Goal: Transaction & Acquisition: Purchase product/service

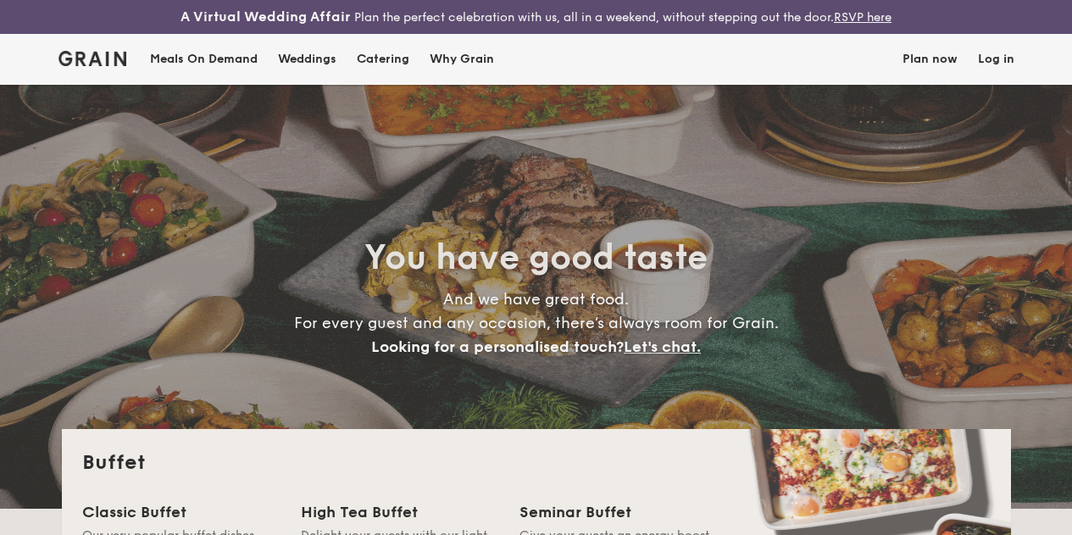
select select
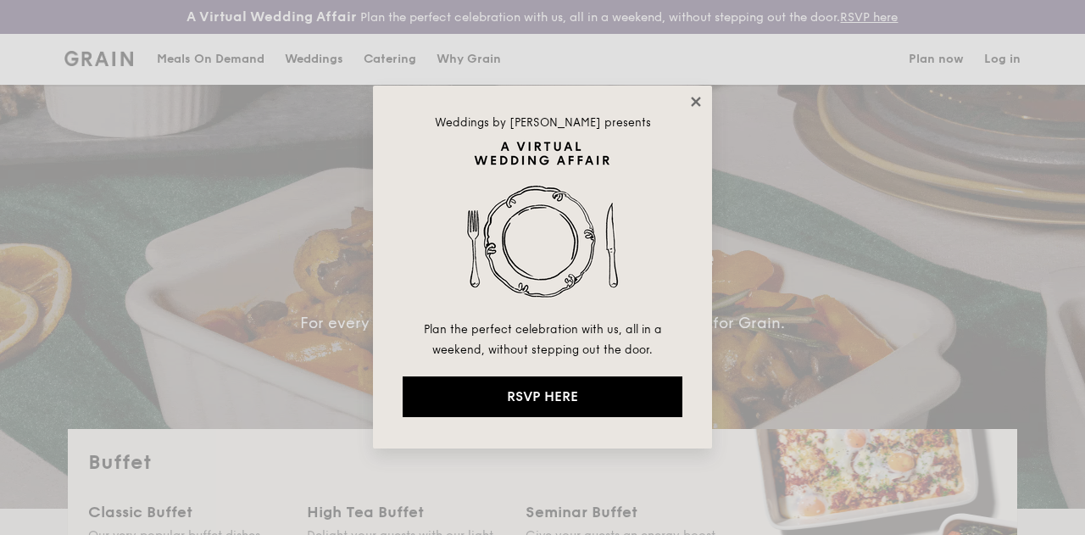
click at [700, 96] on icon at bounding box center [695, 101] width 15 height 15
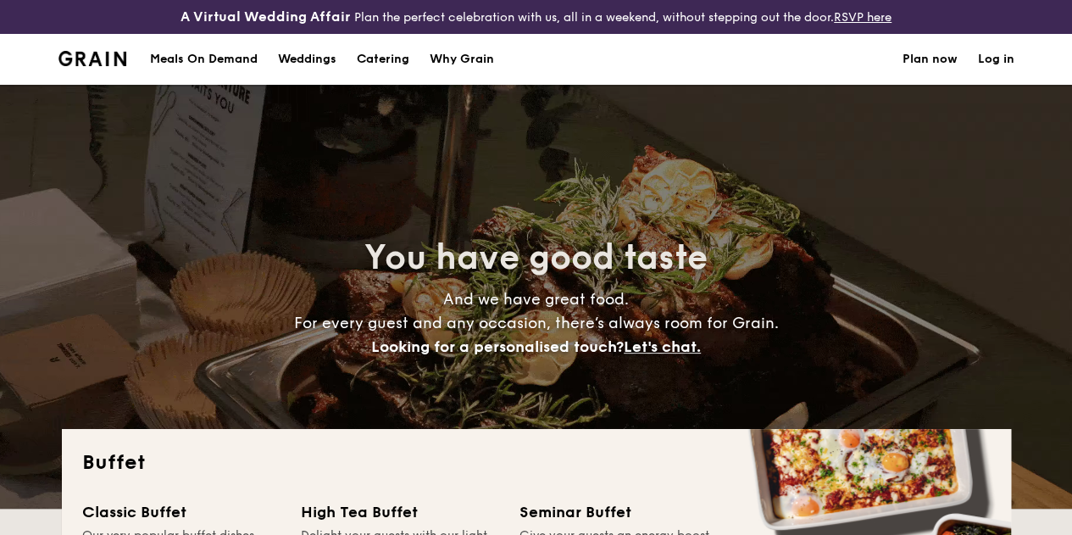
click at [214, 75] on div "Meals On Demand" at bounding box center [204, 59] width 108 height 51
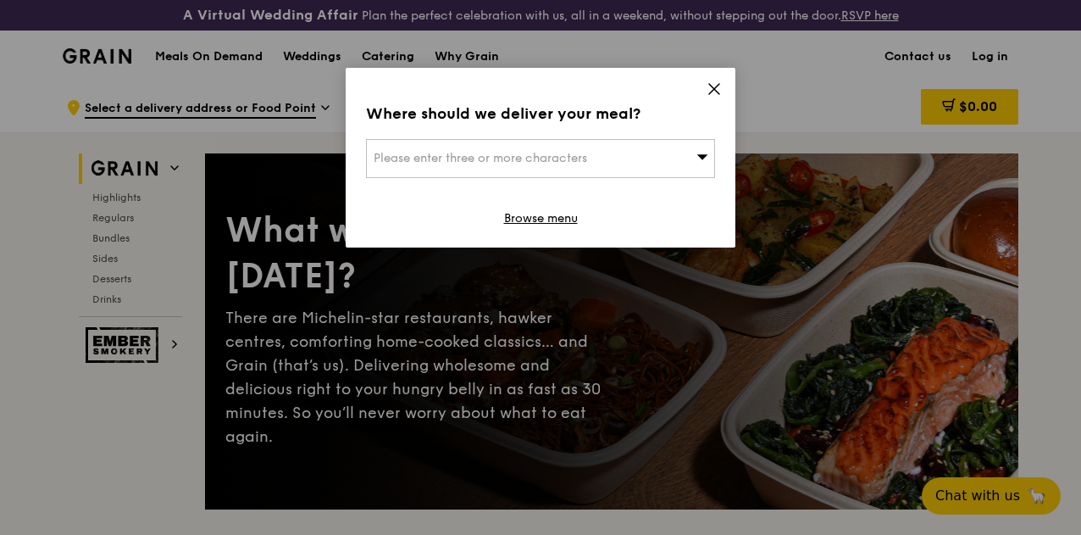
click at [679, 149] on div "Please enter three or more characters" at bounding box center [540, 158] width 349 height 39
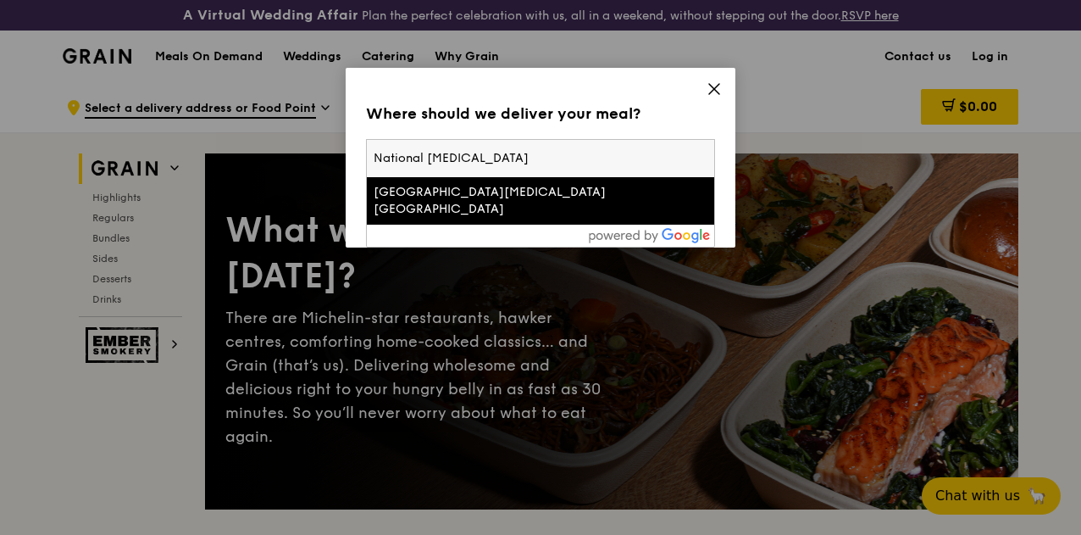
type input "National Cancer"
click at [612, 182] on li "National Cancer Centre Singapore" at bounding box center [540, 200] width 347 height 47
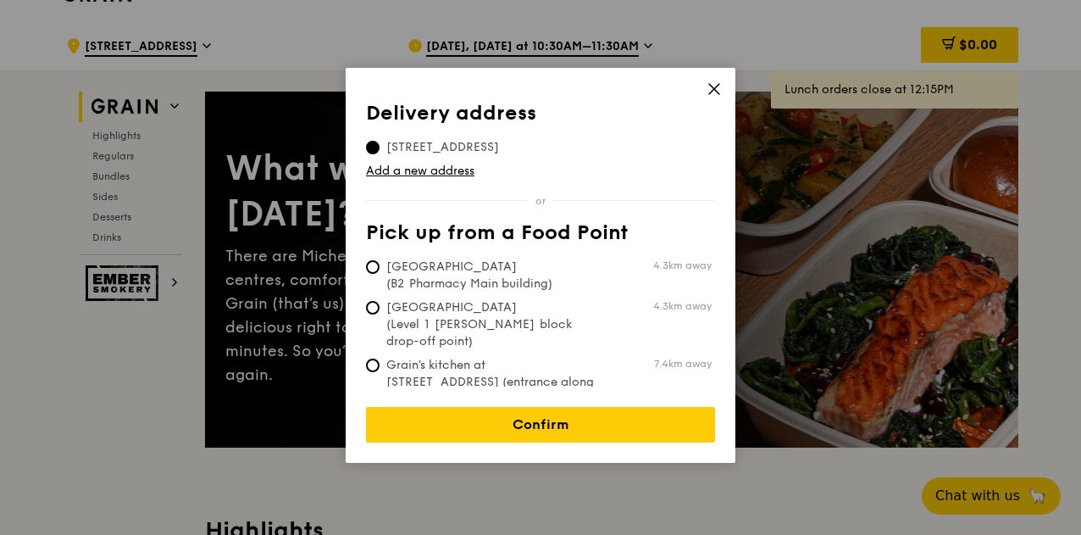
scroll to position [85, 0]
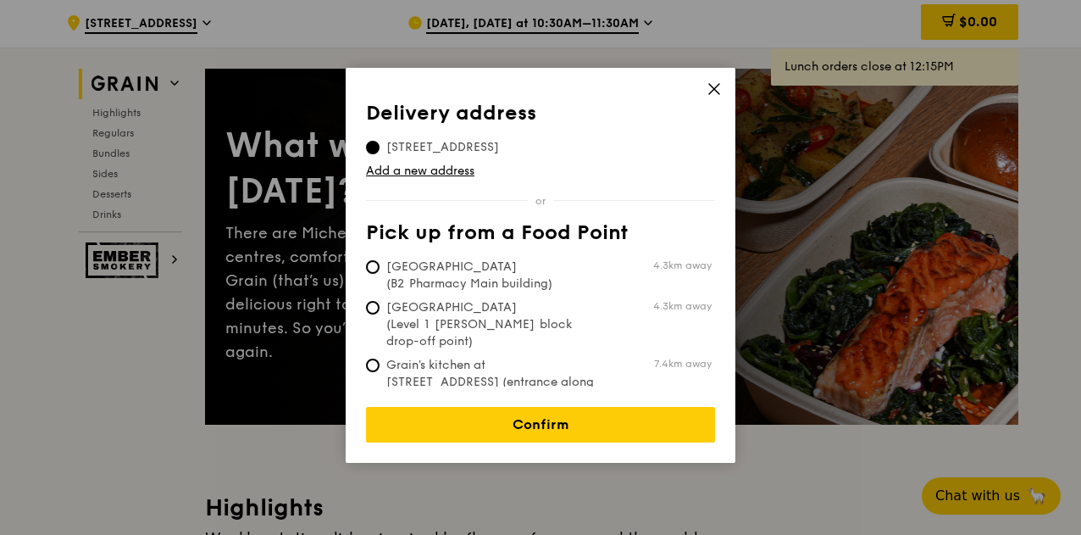
click at [466, 147] on span "11 Hospital Drive, 169610" at bounding box center [442, 147] width 153 height 17
click at [380, 147] on input "11 Hospital Drive, 169610" at bounding box center [373, 148] width 14 height 14
click at [446, 172] on link "Add a new address" at bounding box center [540, 171] width 349 height 17
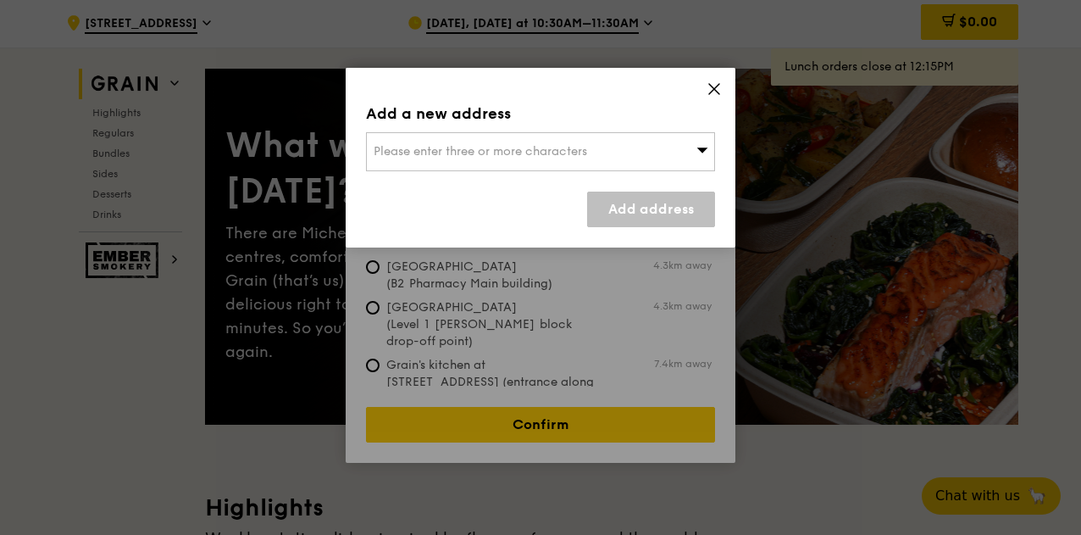
click at [520, 151] on span "Please enter three or more characters" at bounding box center [481, 151] width 214 height 14
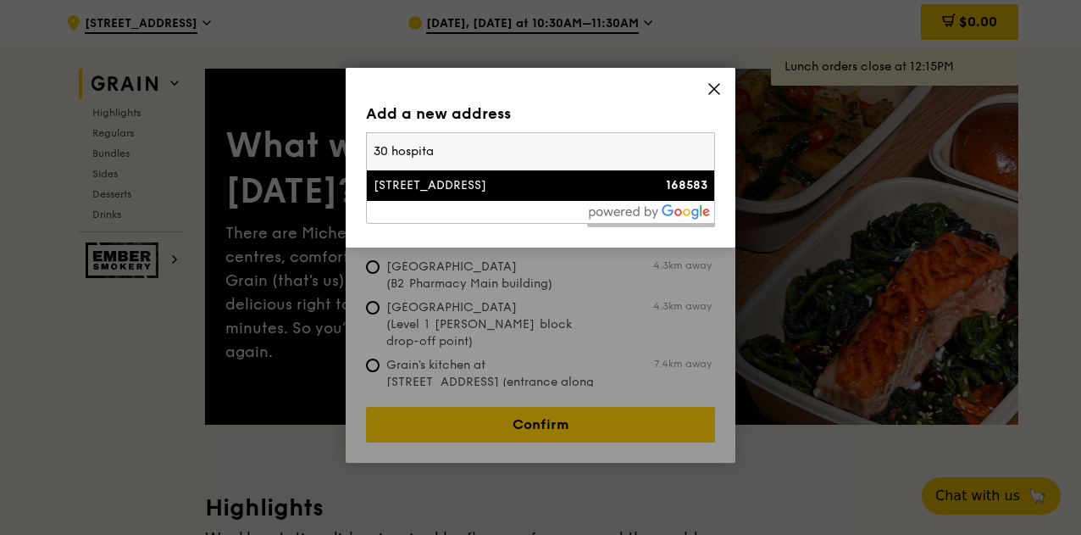
type input "30 hospita"
click at [412, 186] on div "30 Hospital Blvd" at bounding box center [499, 185] width 251 height 17
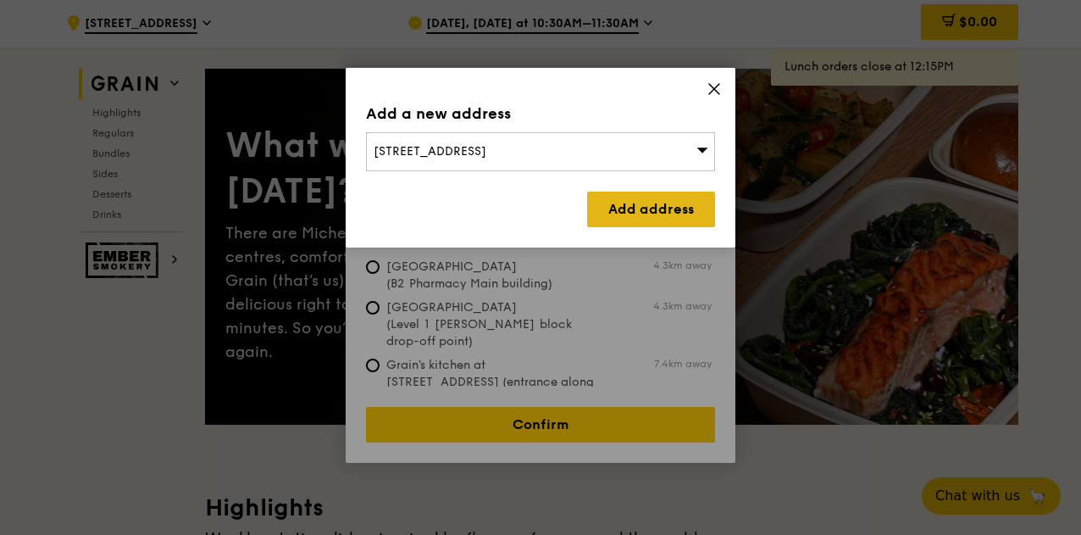
click at [632, 201] on link "Add address" at bounding box center [651, 210] width 128 height 36
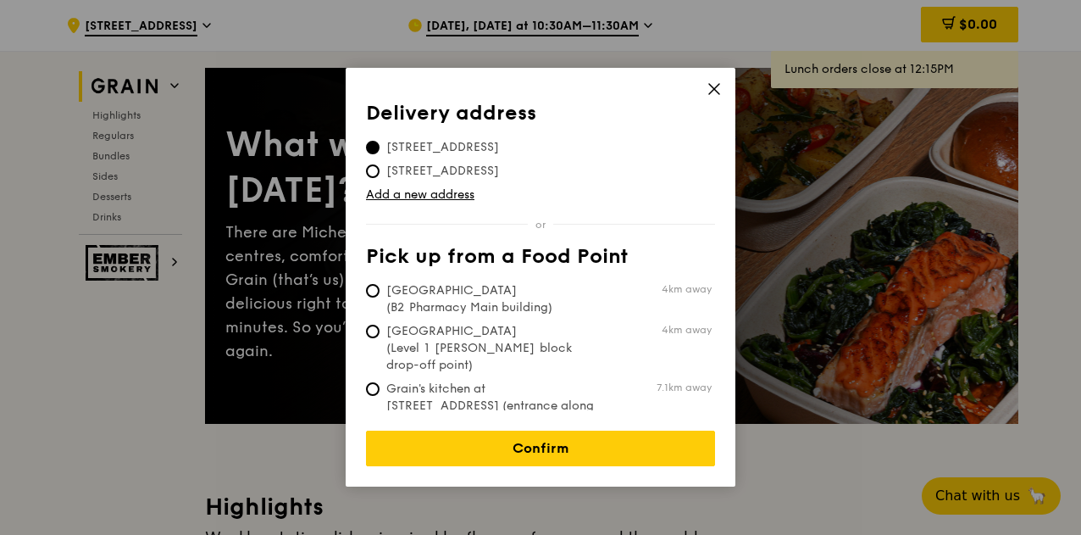
scroll to position [170, 0]
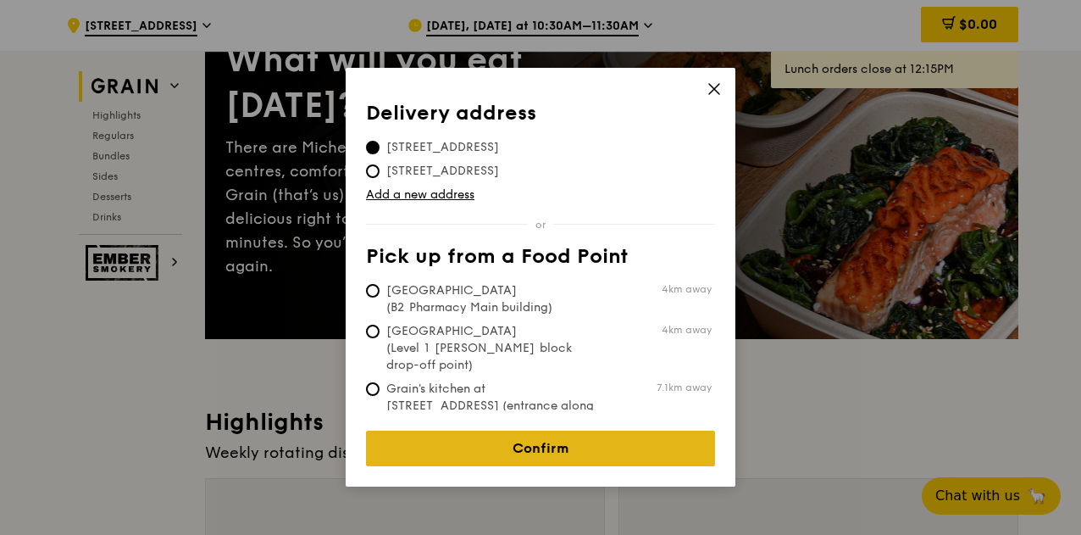
click at [566, 435] on link "Confirm" at bounding box center [540, 449] width 349 height 36
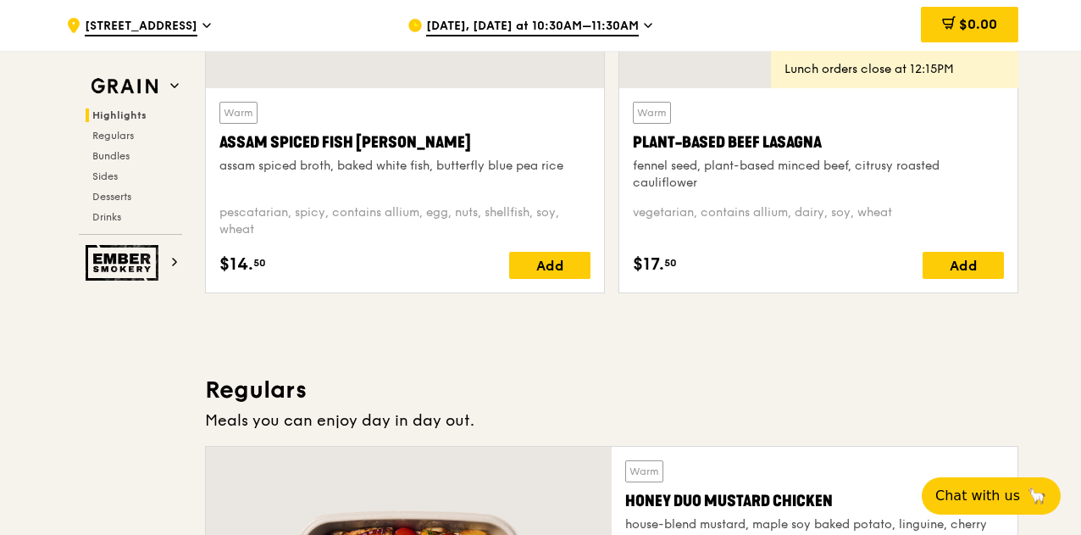
scroll to position [746, 0]
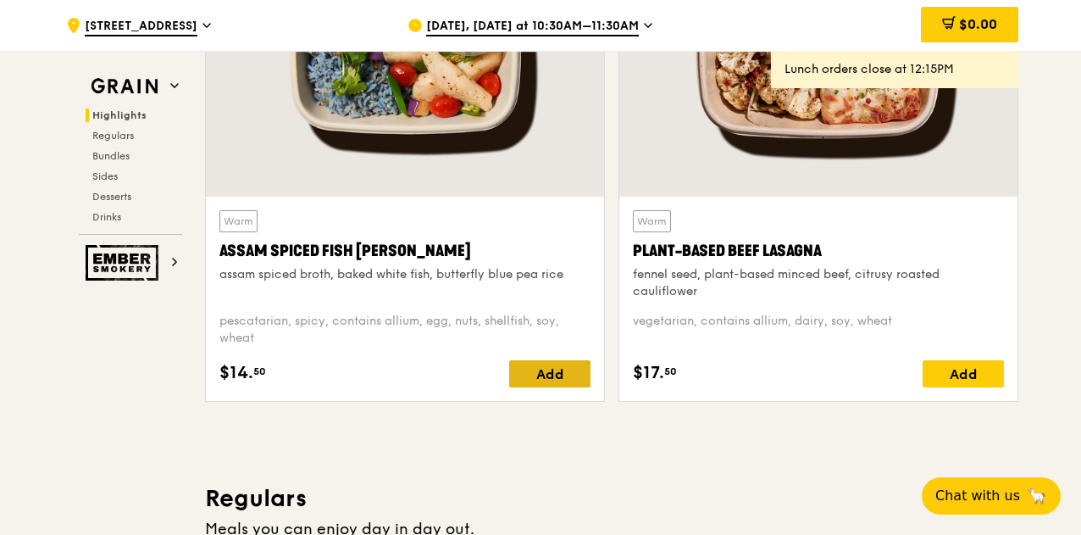
click at [563, 387] on div "Add" at bounding box center [549, 373] width 81 height 27
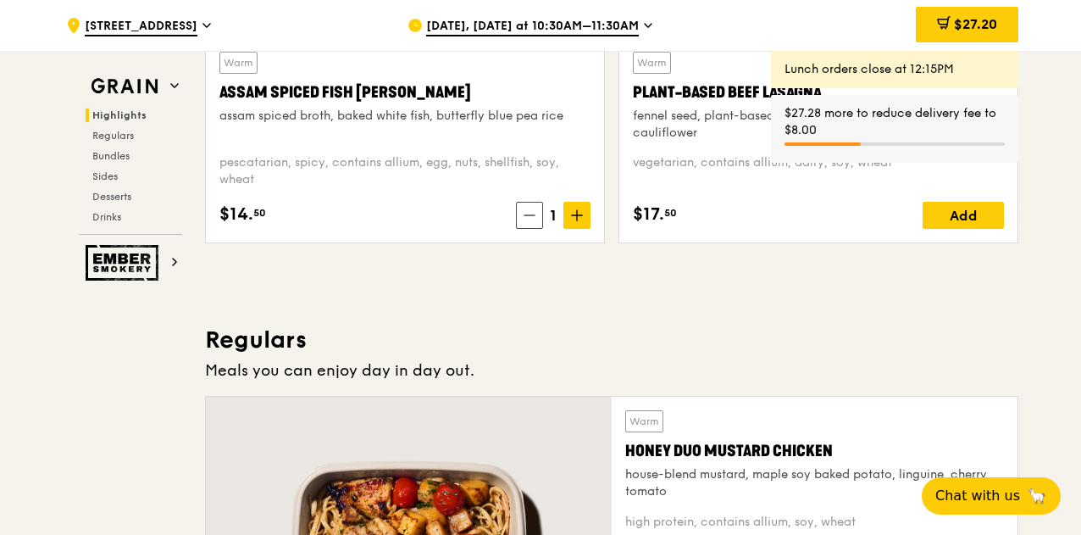
scroll to position [915, 0]
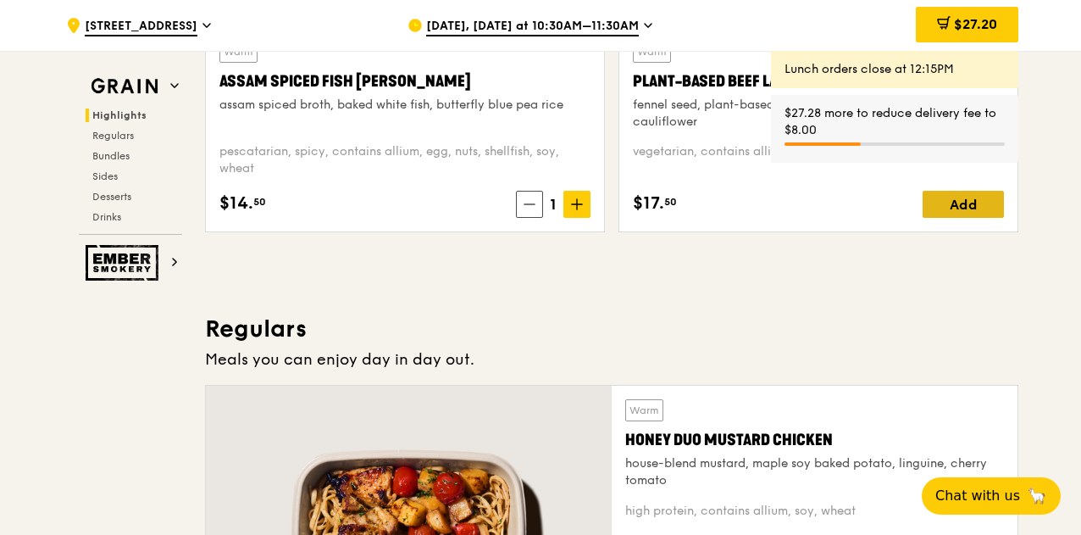
click at [960, 218] on div "Add" at bounding box center [963, 204] width 81 height 27
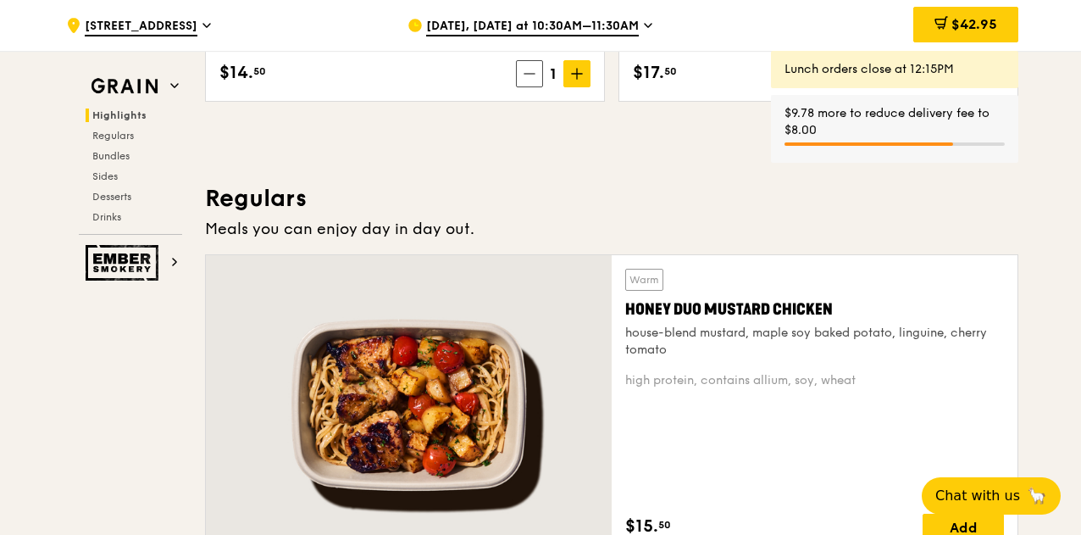
scroll to position [1170, 0]
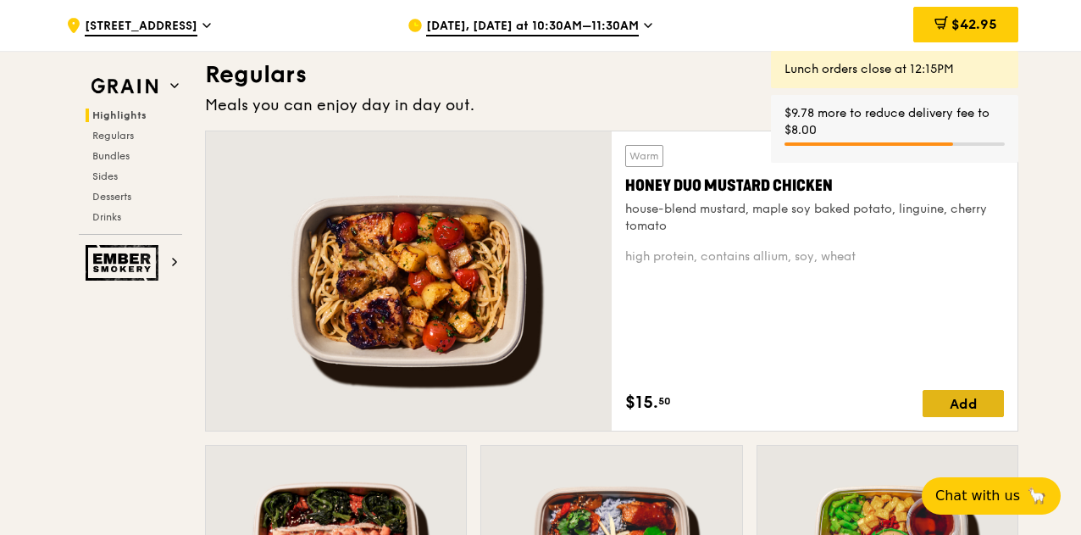
click at [990, 411] on div "Add" at bounding box center [963, 403] width 81 height 27
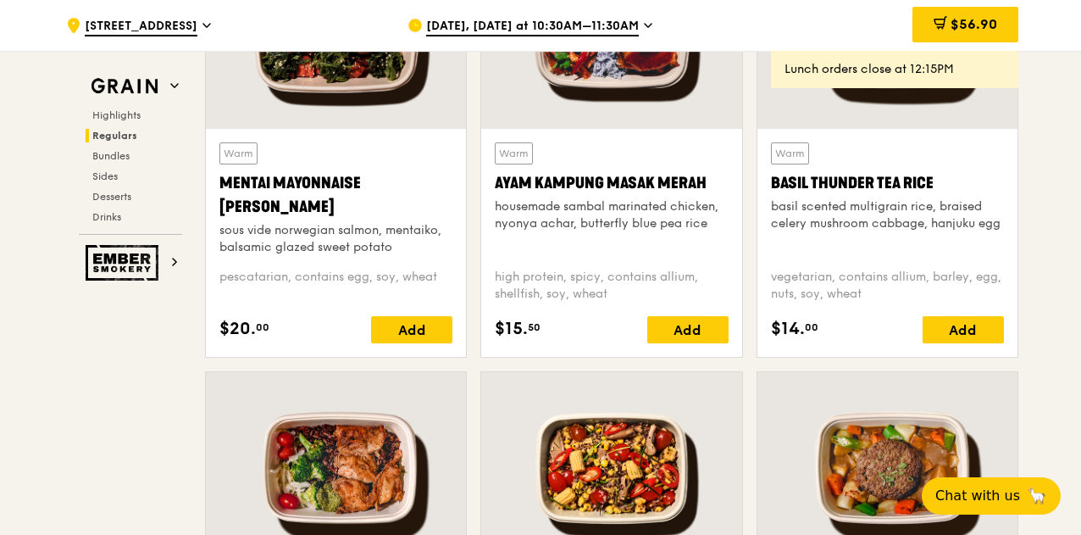
scroll to position [1593, 0]
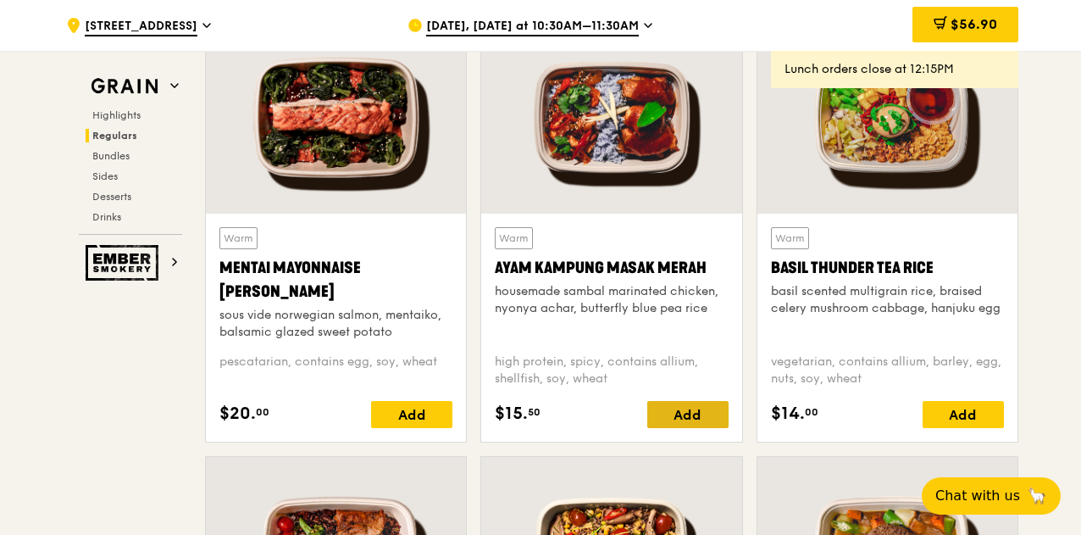
click at [705, 428] on div "Add" at bounding box center [687, 414] width 81 height 27
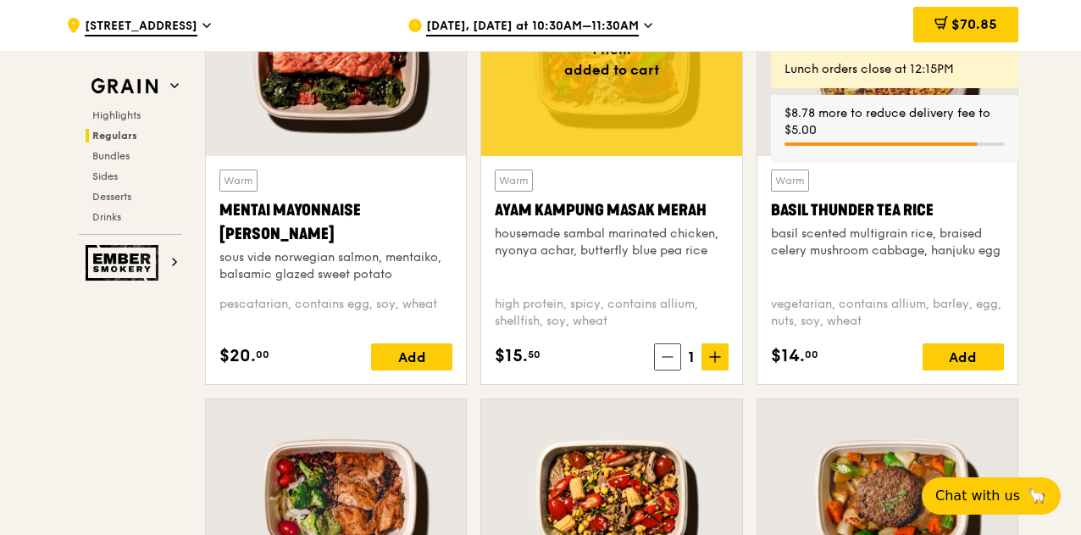
scroll to position [1678, 0]
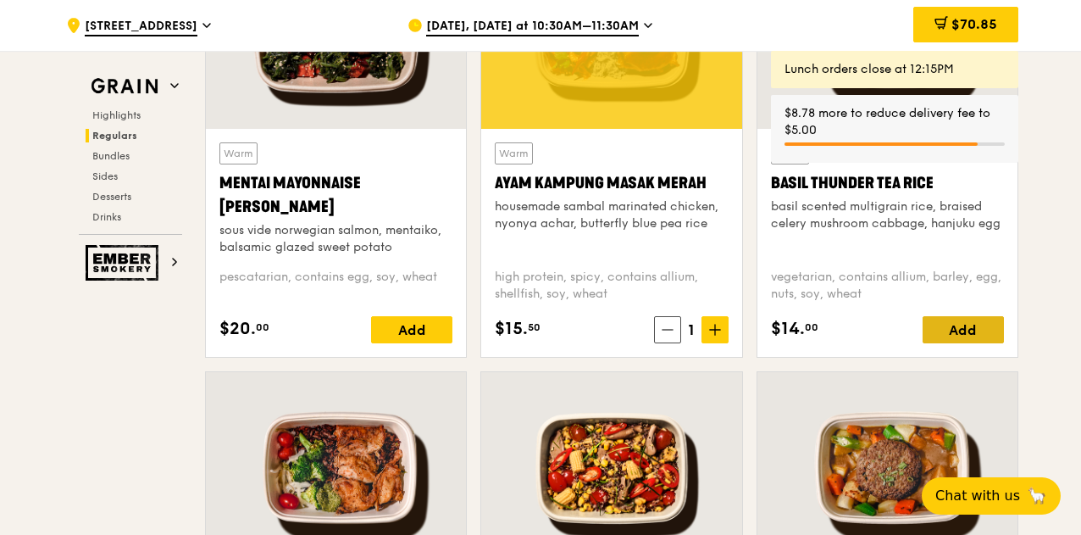
click at [971, 341] on div "Add" at bounding box center [963, 329] width 81 height 27
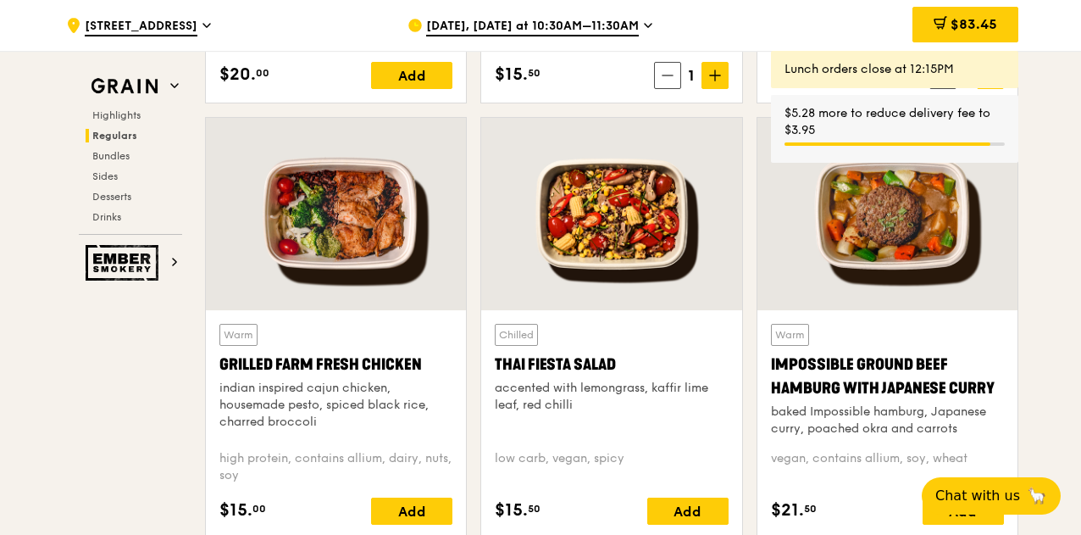
scroll to position [2017, 0]
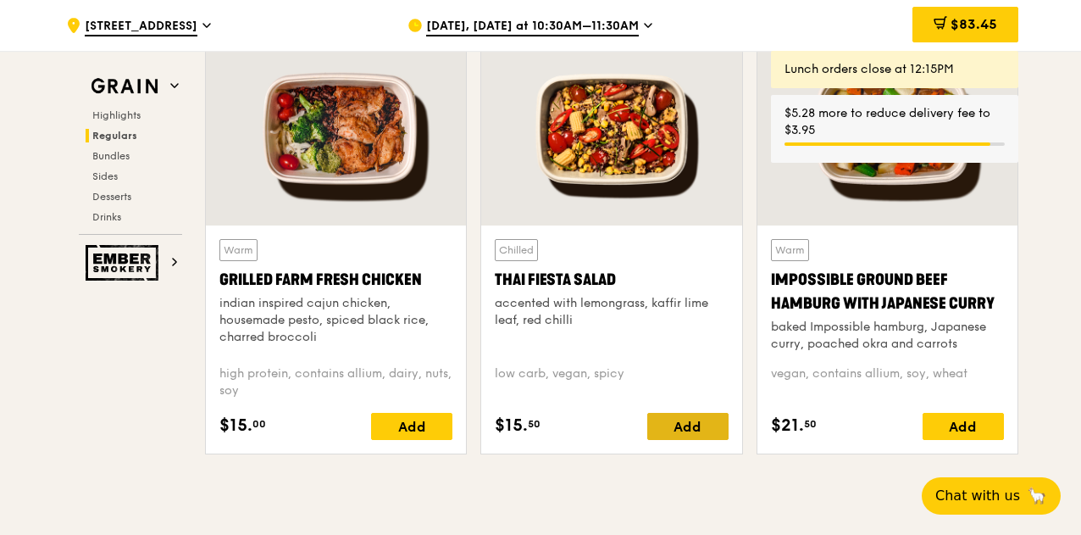
click at [697, 436] on div "Add" at bounding box center [687, 426] width 81 height 27
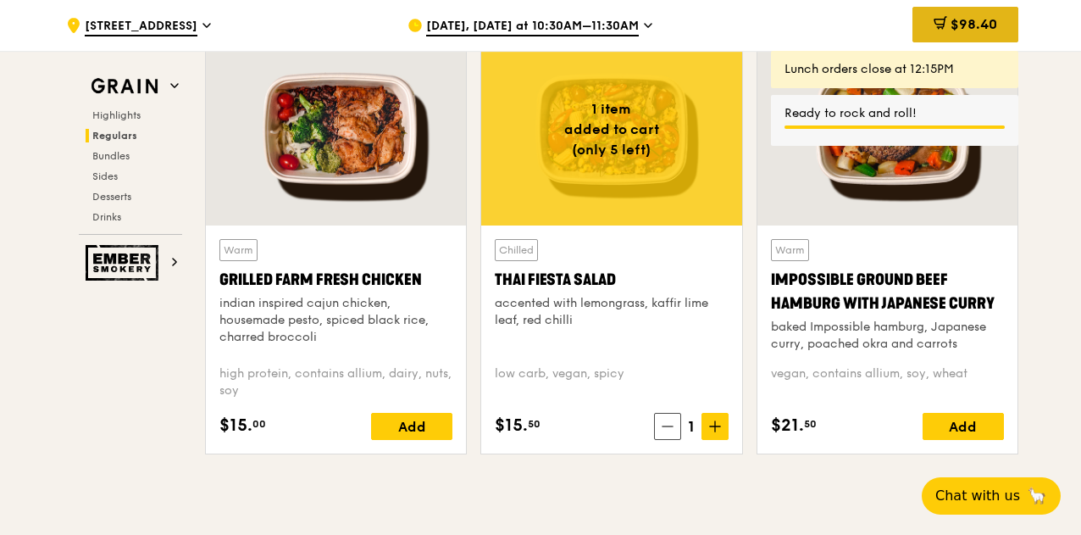
click at [959, 28] on span "$98.40" at bounding box center [974, 24] width 47 height 16
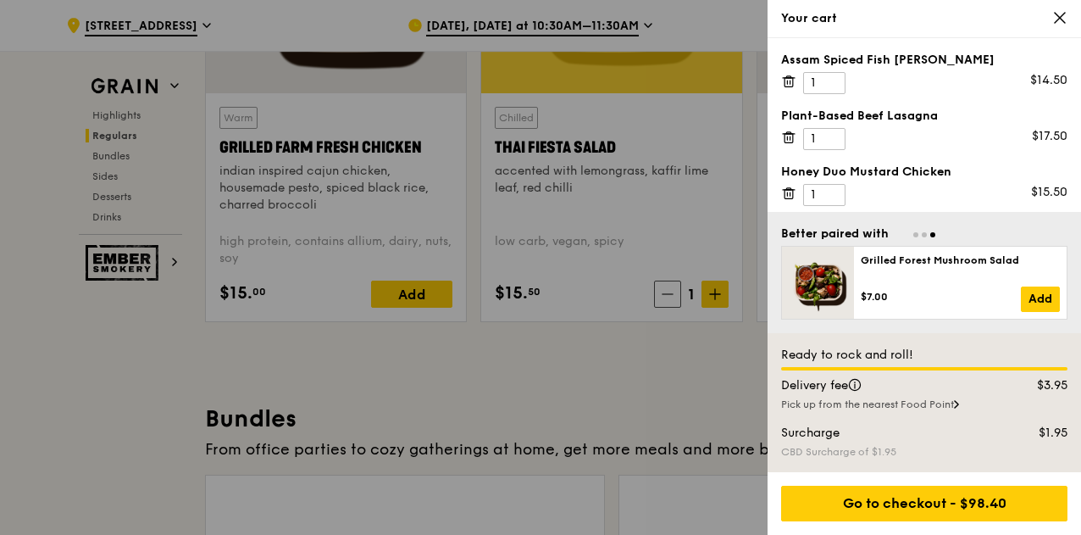
scroll to position [2153, 0]
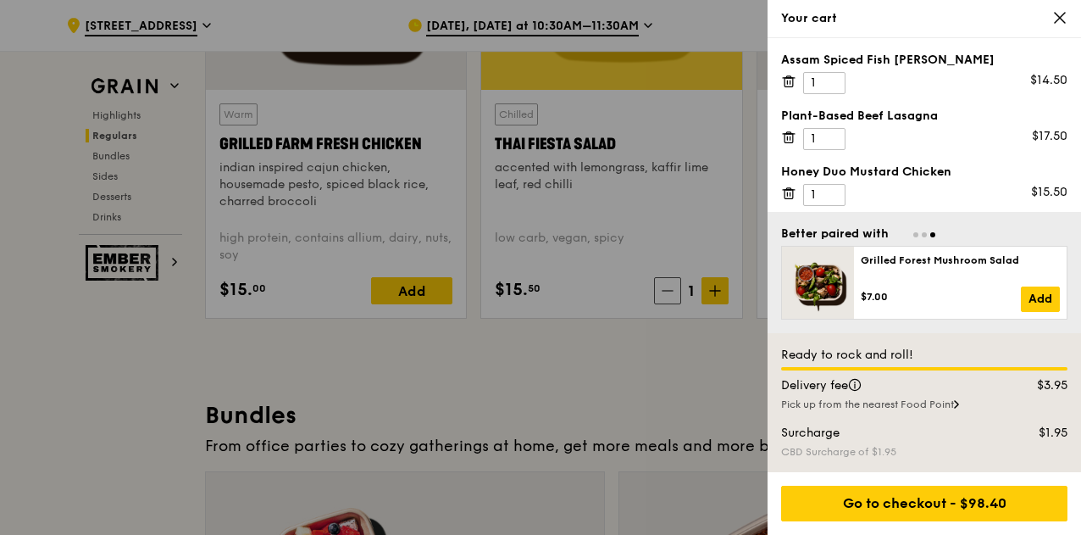
click at [131, 330] on div at bounding box center [540, 267] width 1081 height 535
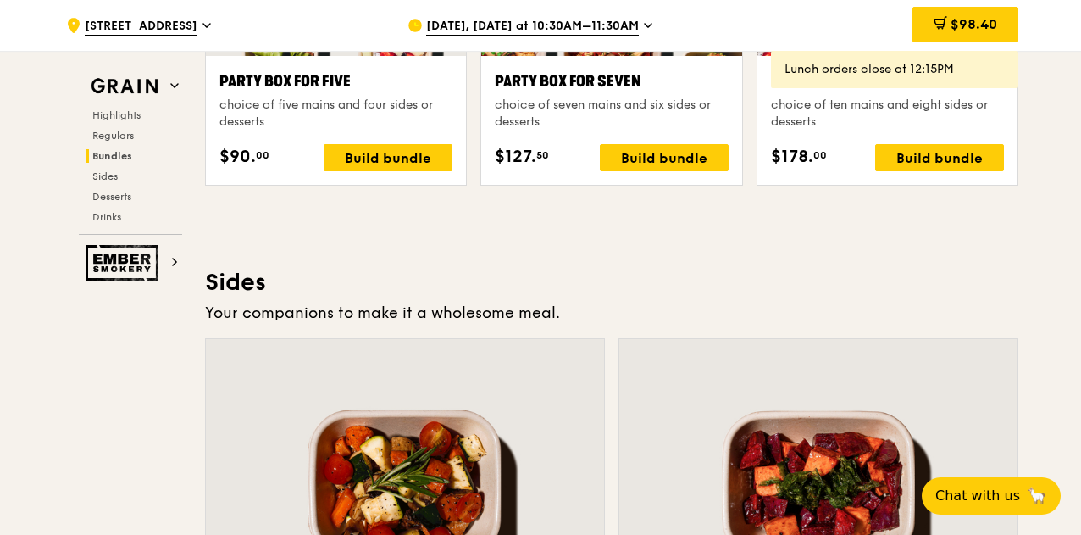
scroll to position [3593, 0]
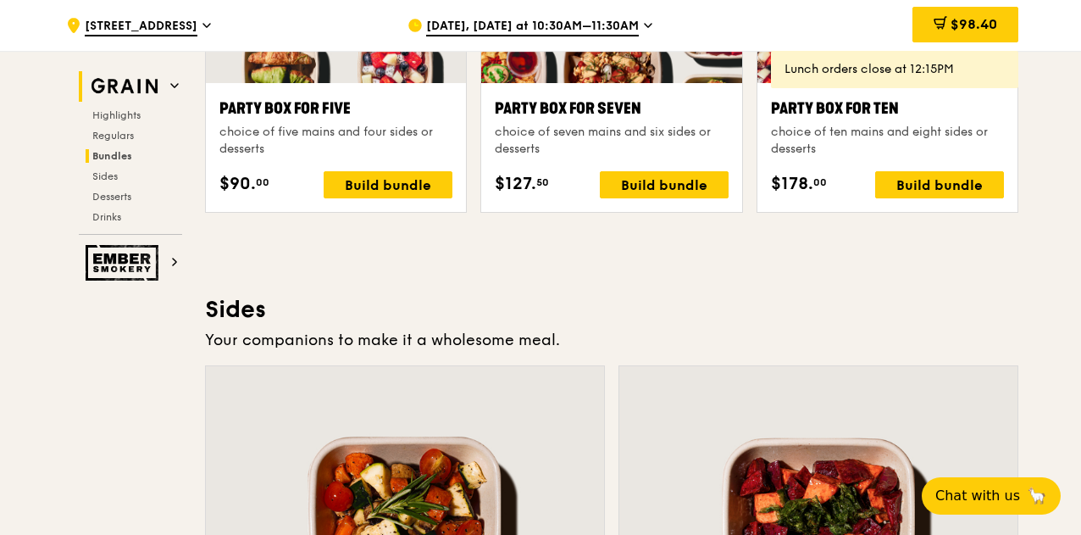
click at [170, 75] on h2 "Grain" at bounding box center [130, 86] width 103 height 31
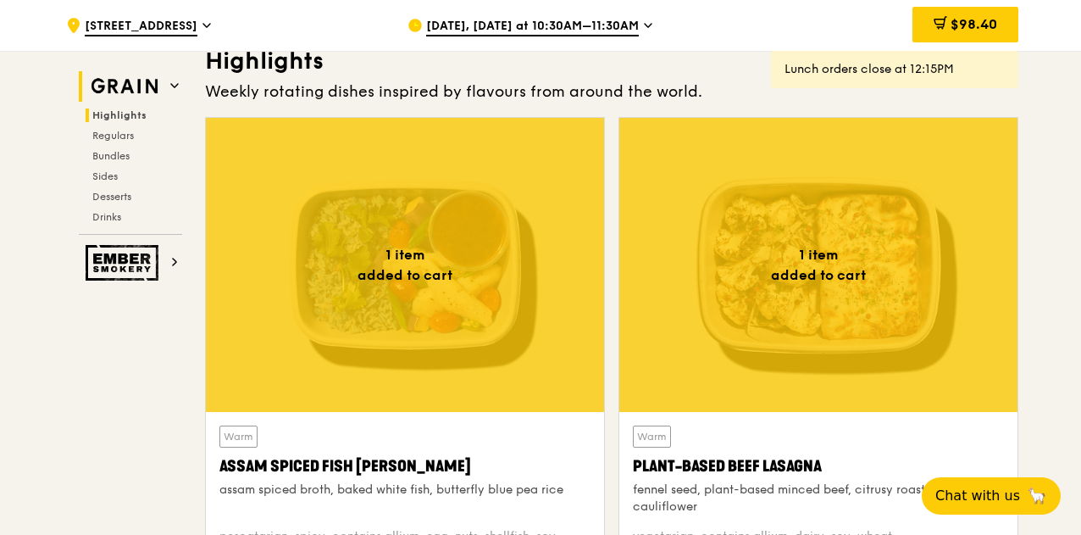
scroll to position [523, 0]
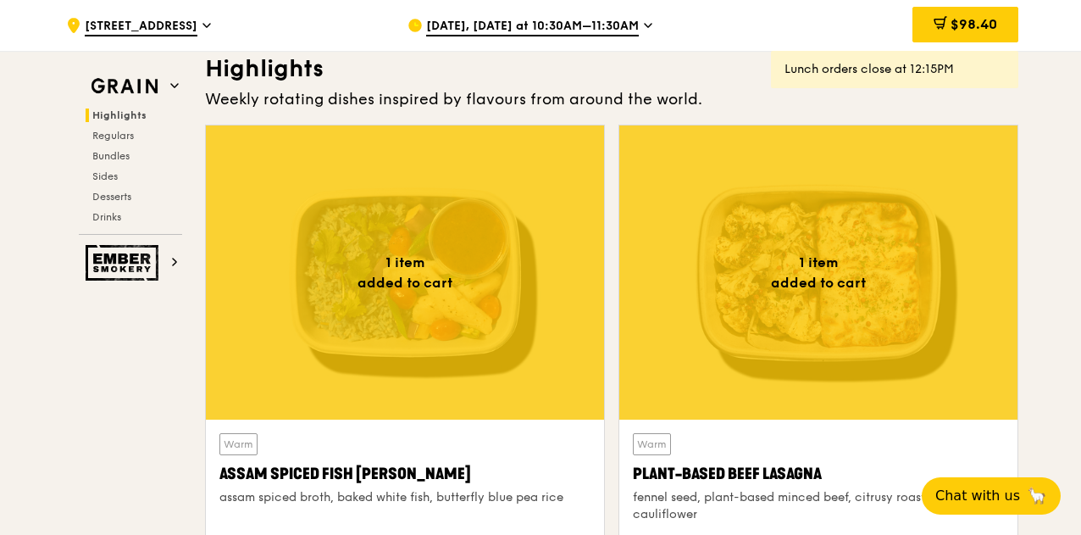
click at [622, 29] on span "Sep 24, Today at 10:30AM–11:30AM" at bounding box center [532, 27] width 213 height 19
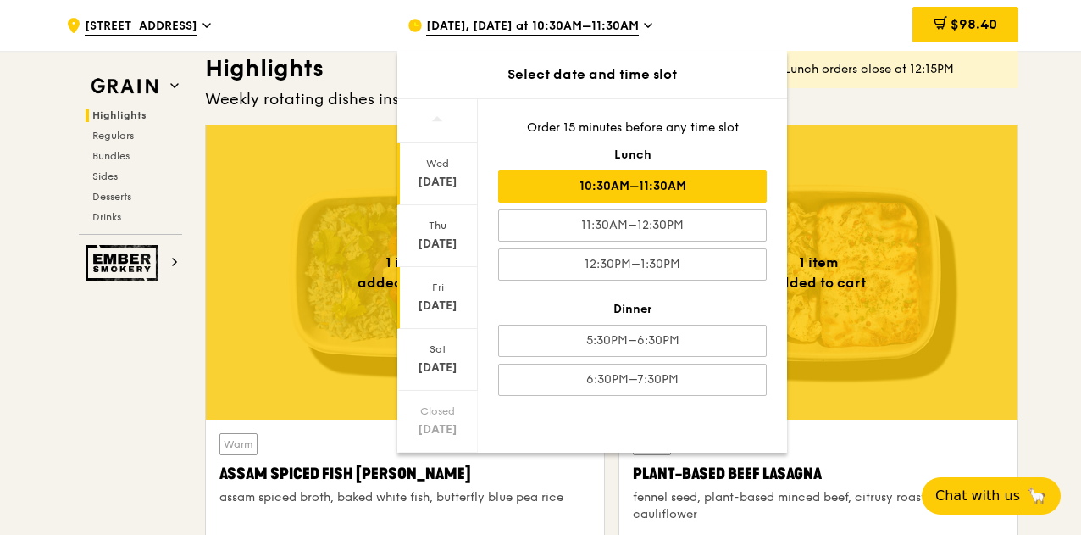
click at [446, 306] on div "Sep 26" at bounding box center [437, 305] width 75 height 17
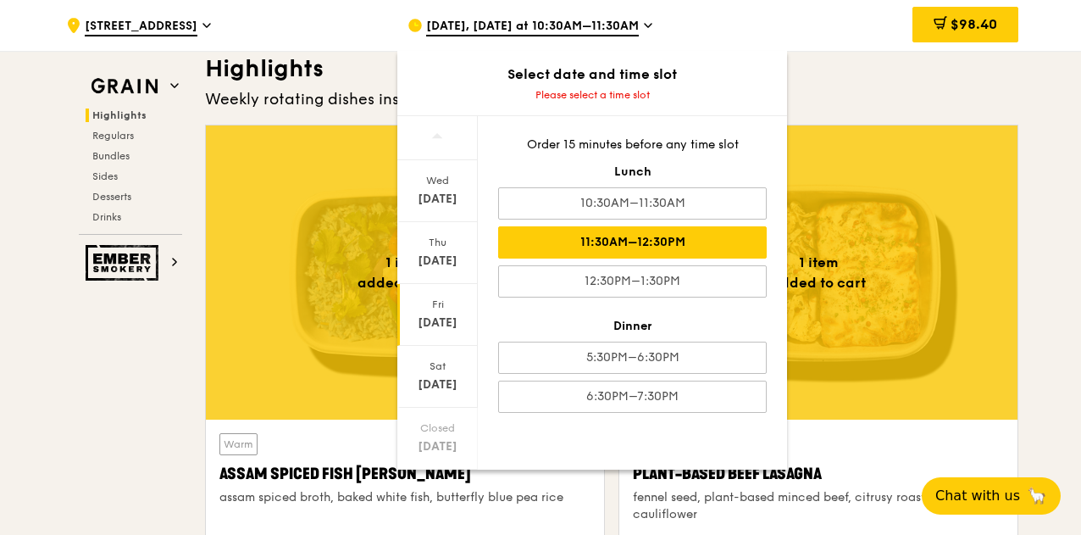
click at [722, 240] on div "11:30AM–12:30PM" at bounding box center [632, 242] width 269 height 32
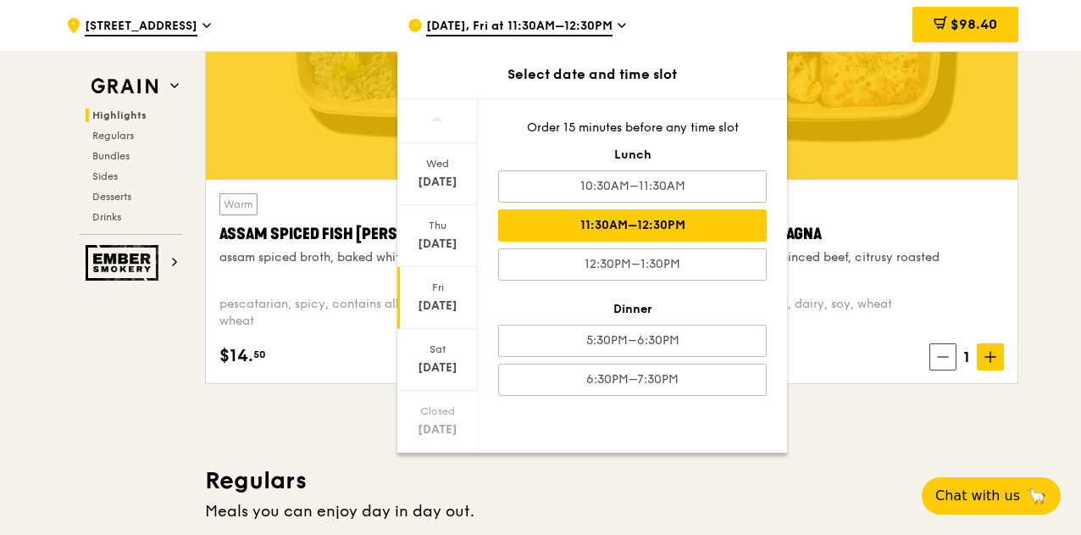
scroll to position [692, 0]
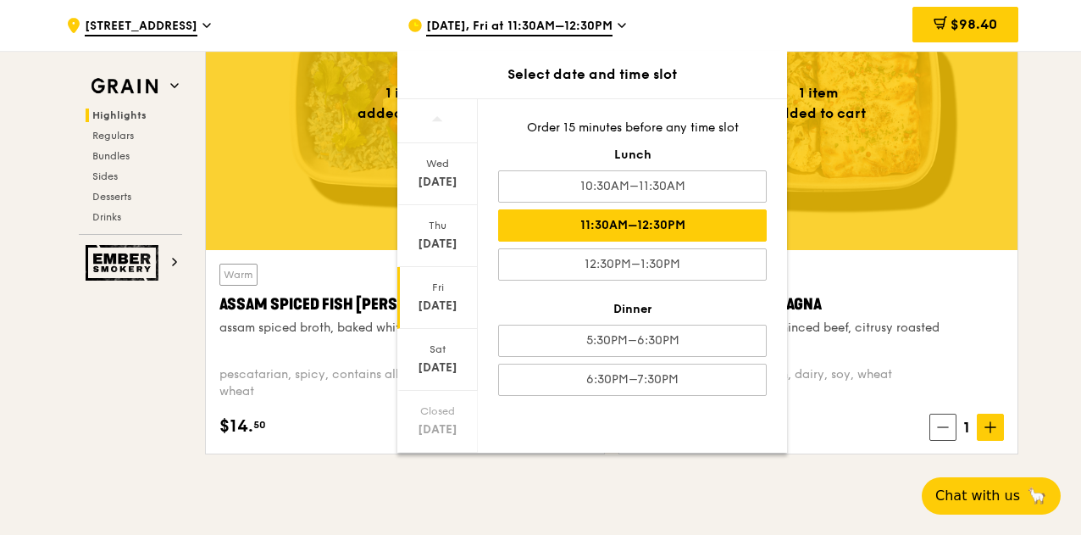
click at [793, 13] on div "$98.40" at bounding box center [882, 25] width 273 height 51
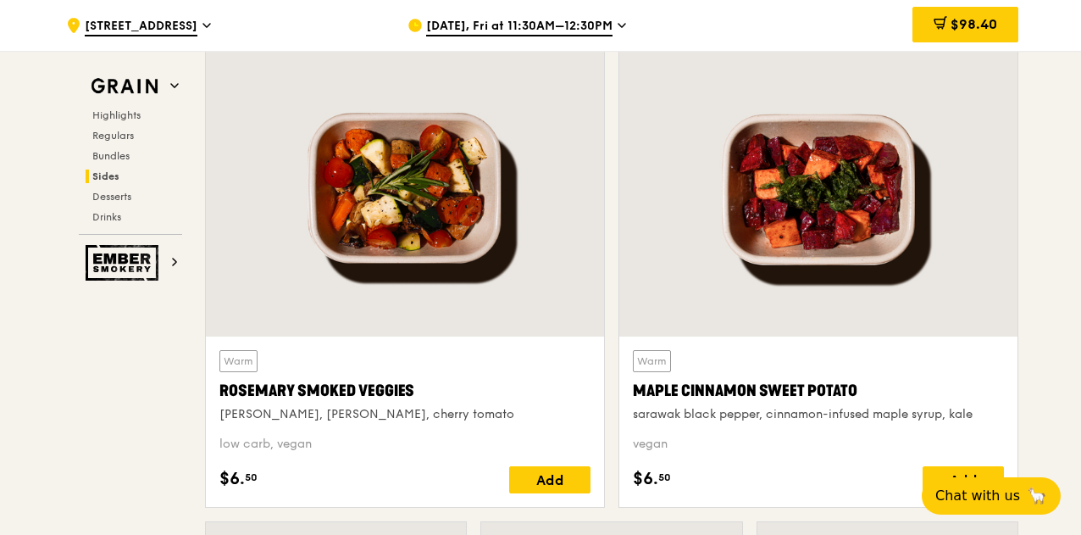
scroll to position [3913, 0]
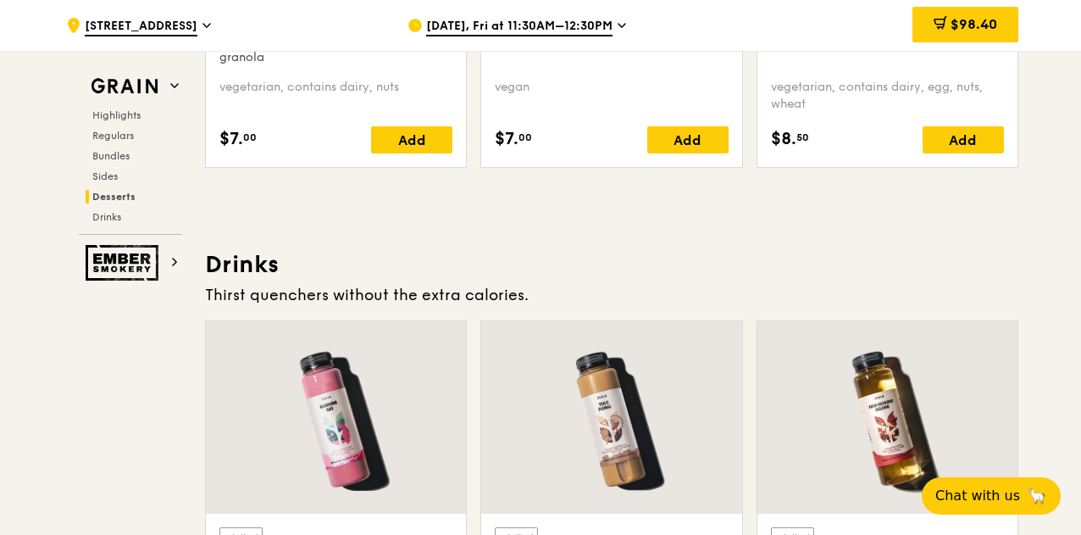
scroll to position [5763, 0]
